Goal: Transaction & Acquisition: Purchase product/service

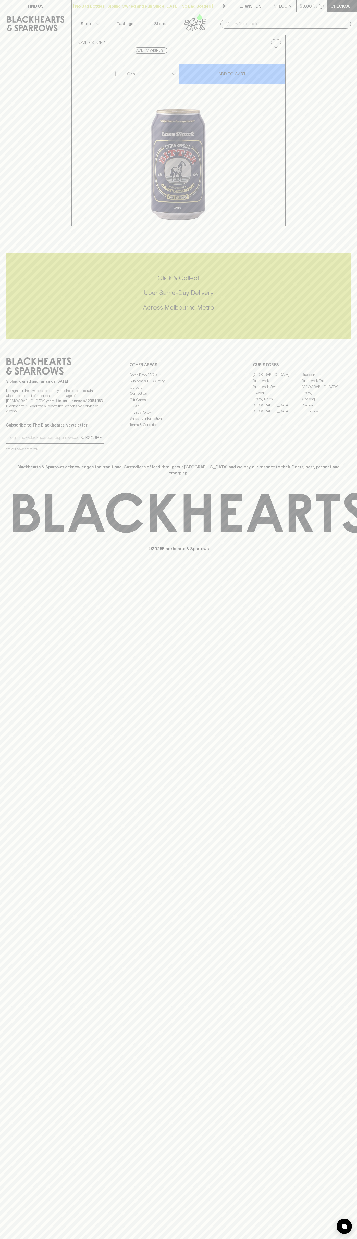
click at [212, 16] on link at bounding box center [196, 23] width 36 height 23
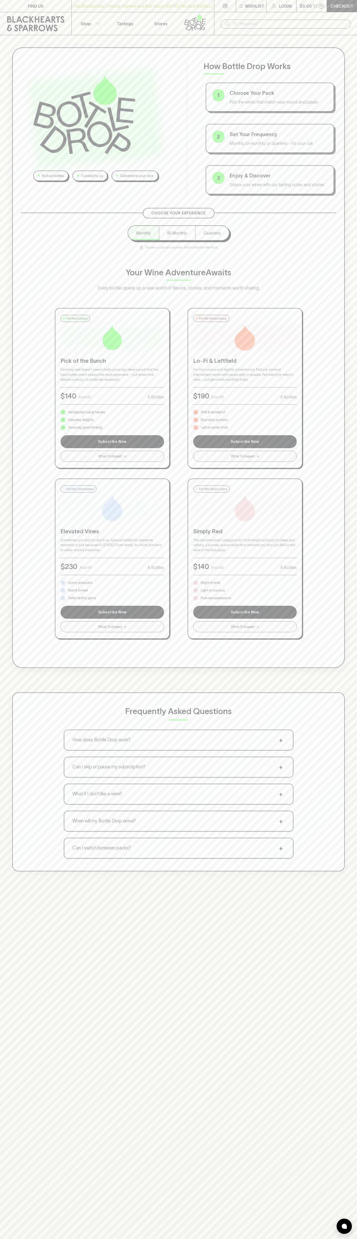
click at [340, 1196] on div "No bad bottles Curated by us Delivered to your door How Bottle Drop Works 1 Cho…" at bounding box center [178, 654] width 357 height 1239
click at [227, 1239] on html "FIND US | No Bad Bottles | Sibling Owned and Run Since 2006 | No Bad Bottles | …" at bounding box center [178, 801] width 357 height 1602
click at [24, 96] on div "No bad bottles Curated by us Delivered to your door How Bottle Drop Works 1 Cho…" at bounding box center [178, 128] width 315 height 136
